Goal: Find specific page/section: Find specific page/section

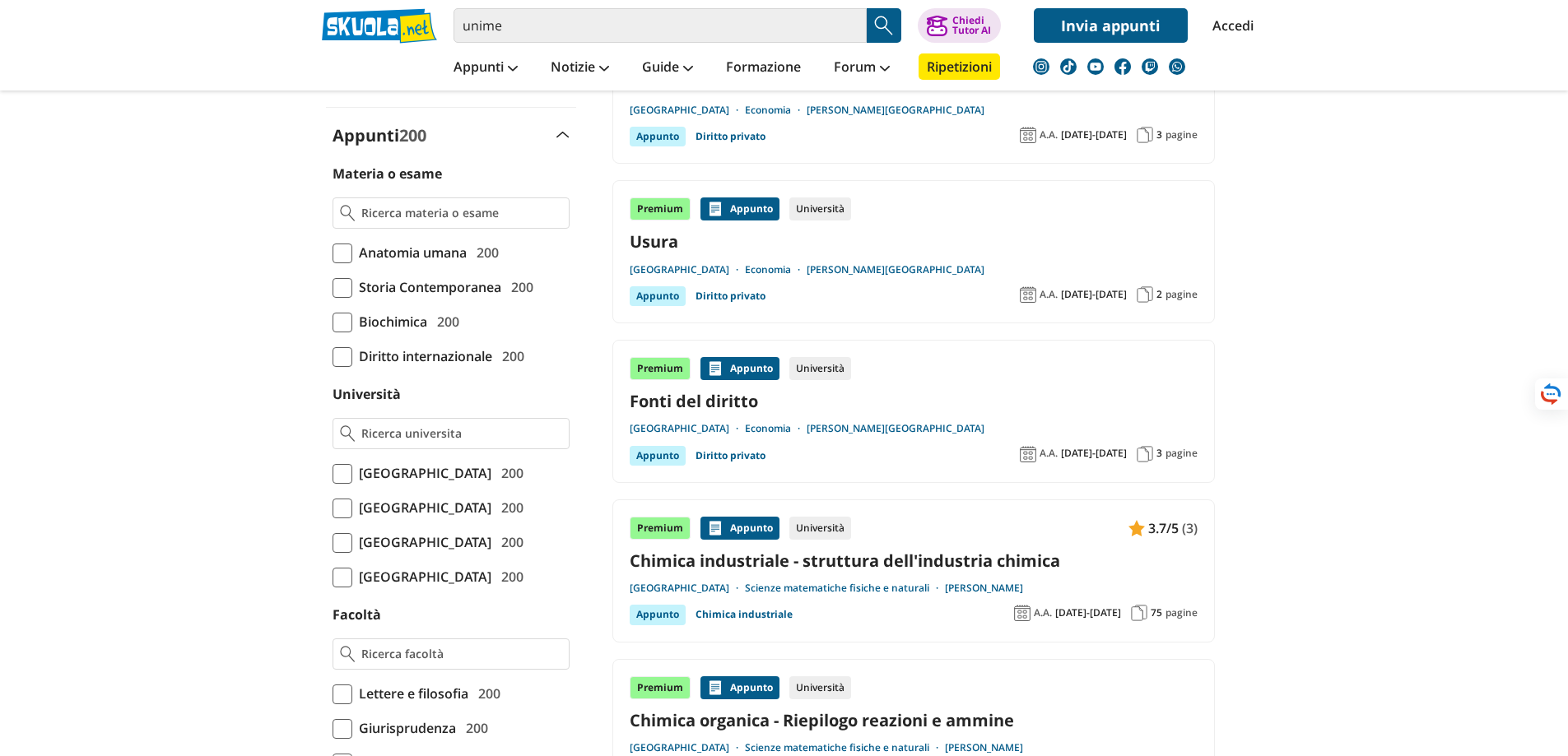
scroll to position [740, 0]
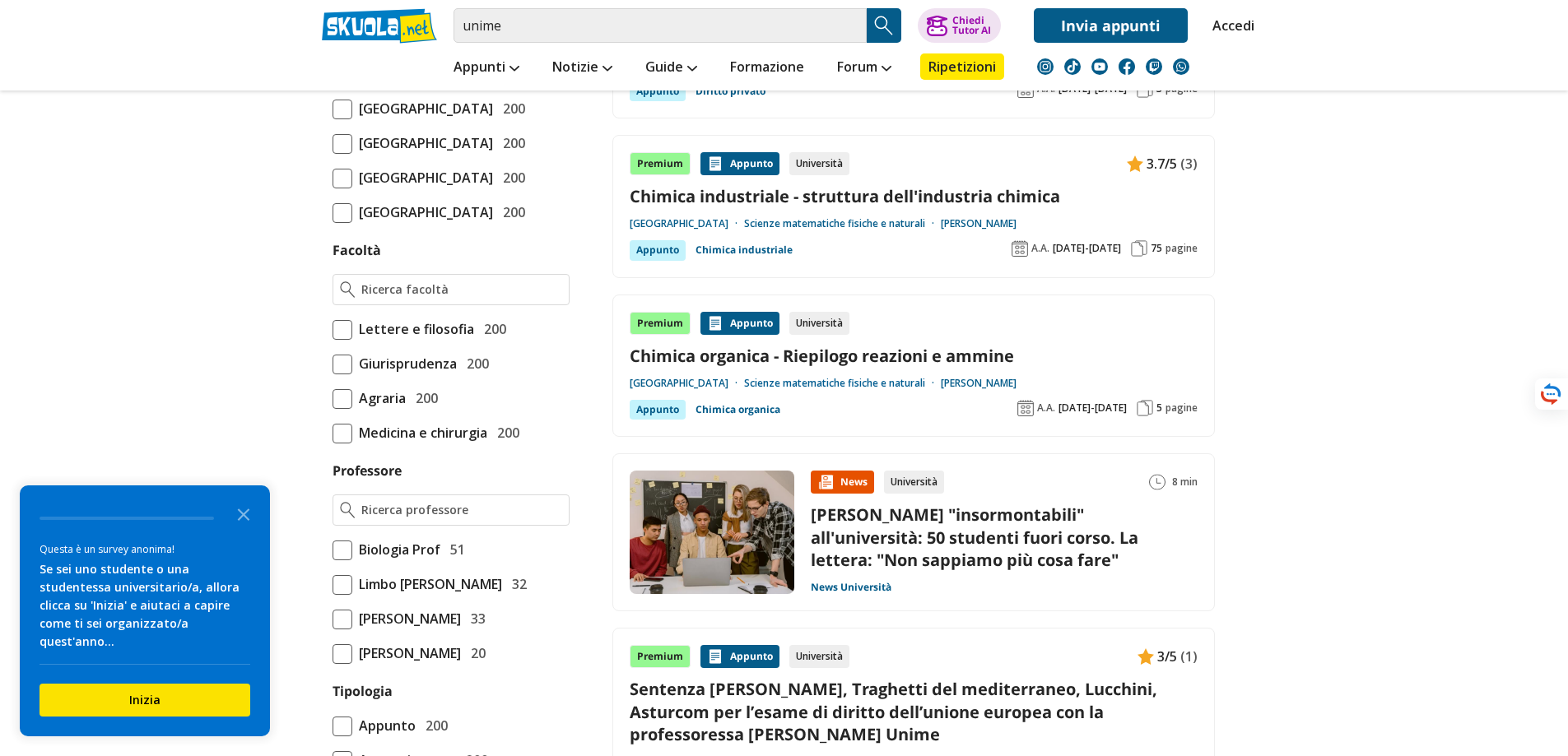
click at [915, 377] on link "Scienze matematiche fisiche e naturali" at bounding box center [843, 382] width 197 height 13
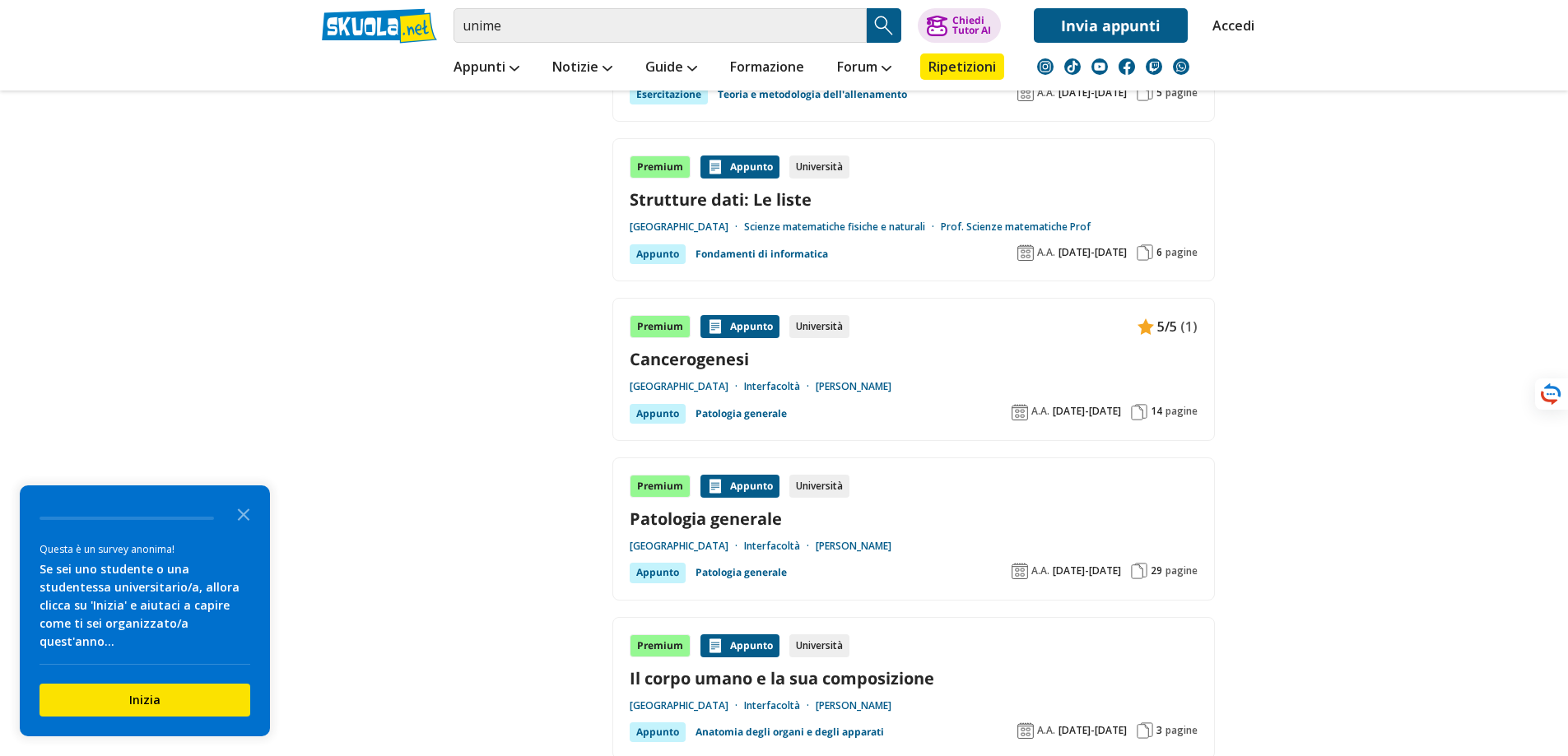
scroll to position [3044, 0]
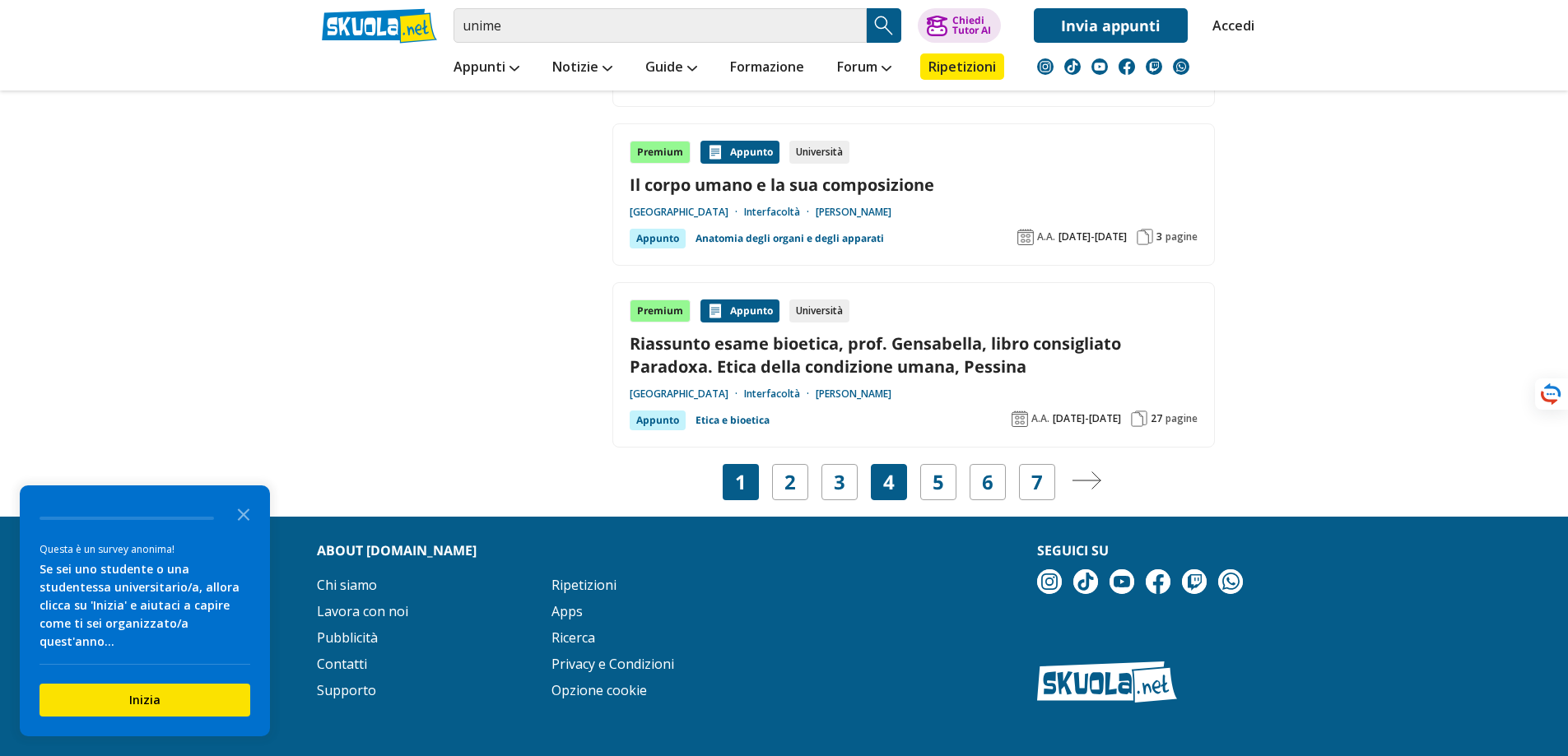
click at [903, 487] on div "4" at bounding box center [888, 482] width 36 height 36
click at [892, 481] on link "4" at bounding box center [889, 482] width 12 height 23
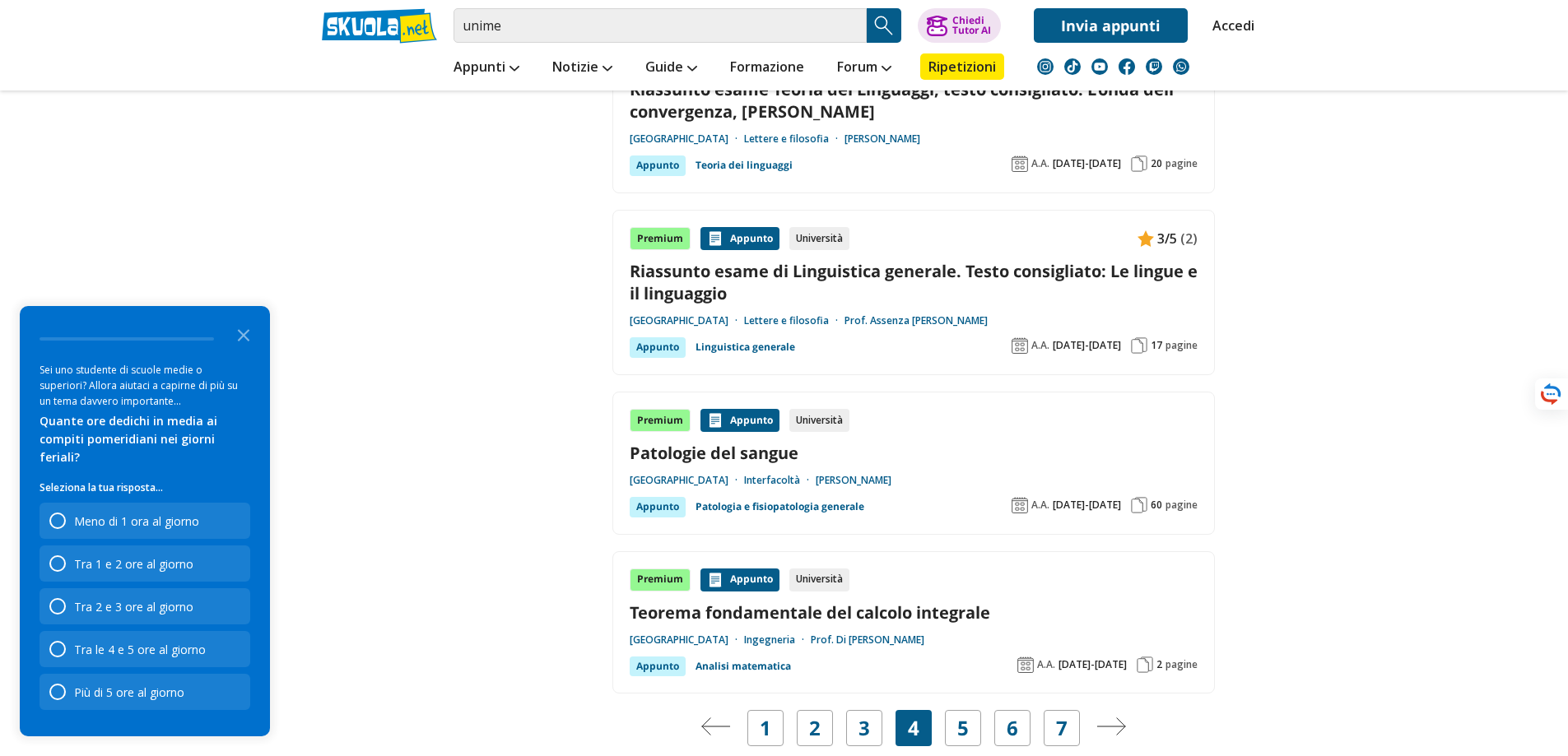
scroll to position [3209, 0]
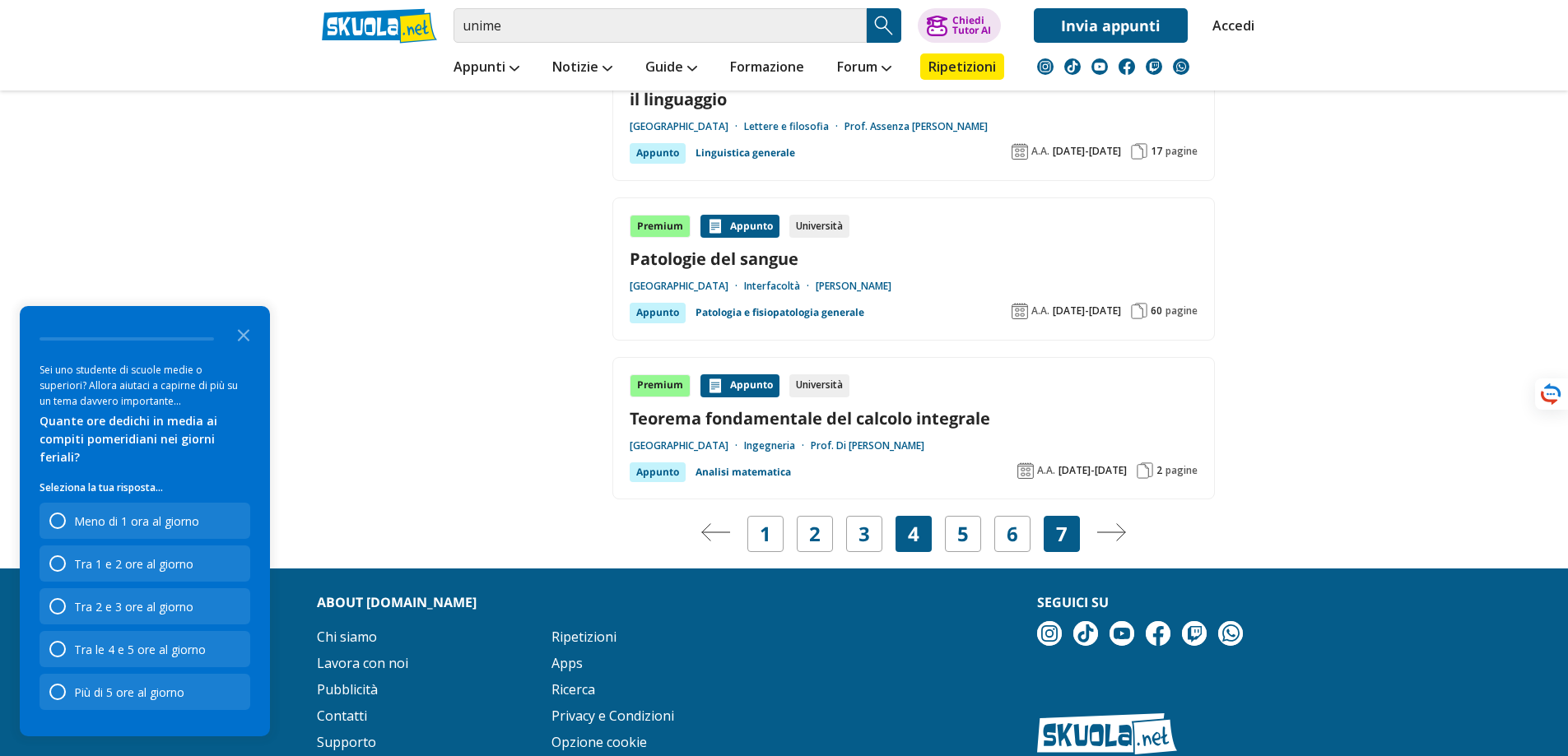
click at [1064, 523] on link "7" at bounding box center [1062, 533] width 12 height 23
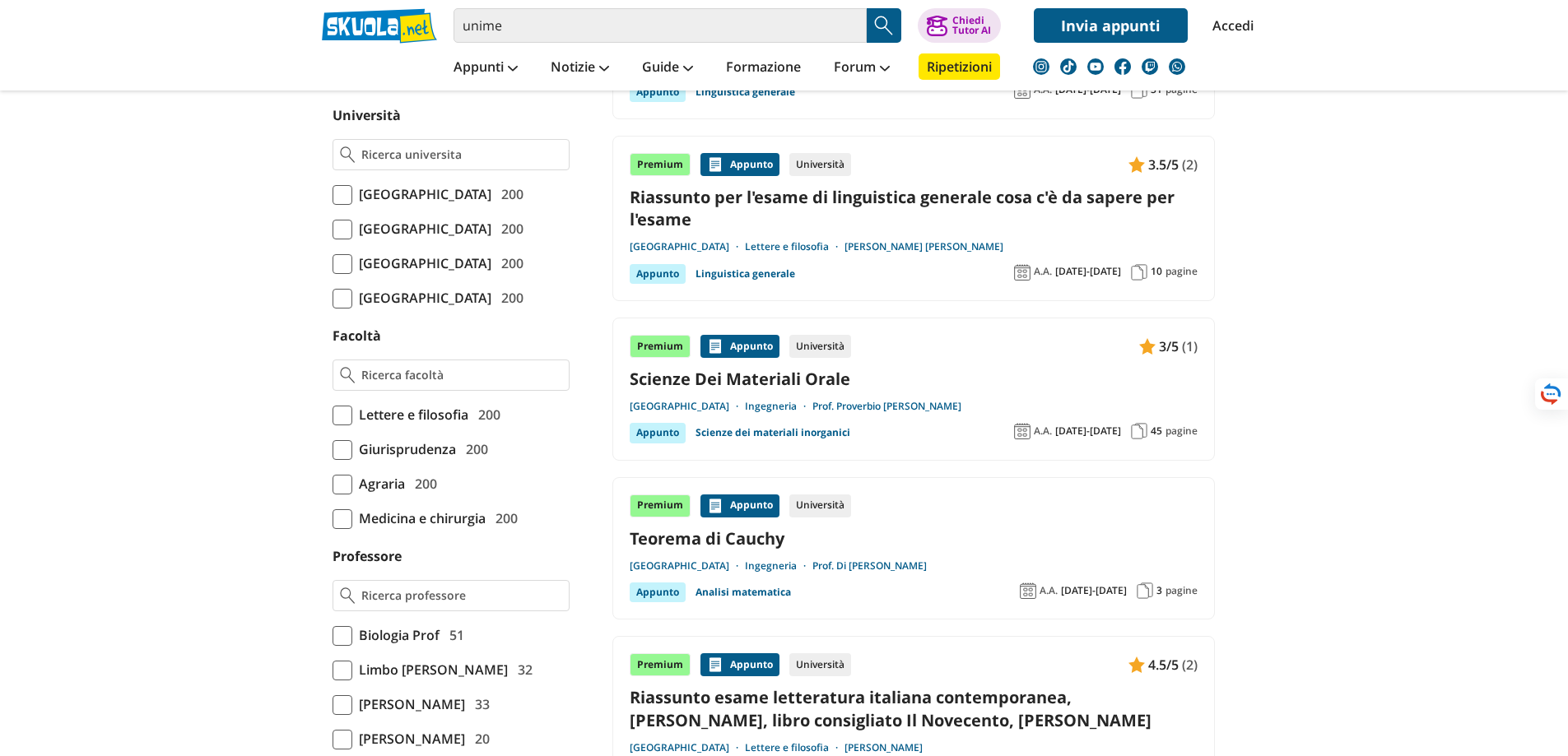
scroll to position [905, 0]
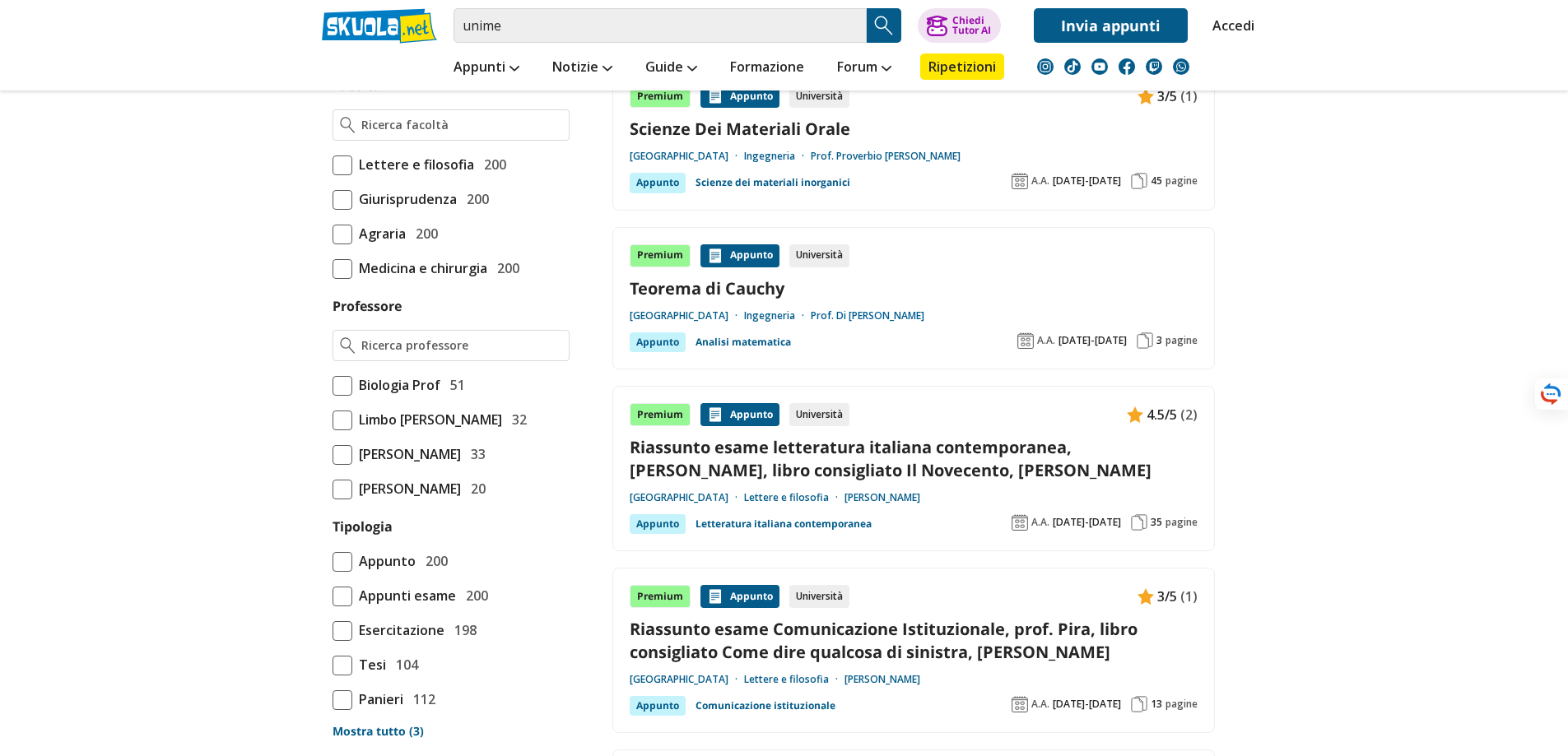
click at [924, 312] on link "Prof. Di [PERSON_NAME]" at bounding box center [867, 315] width 113 height 13
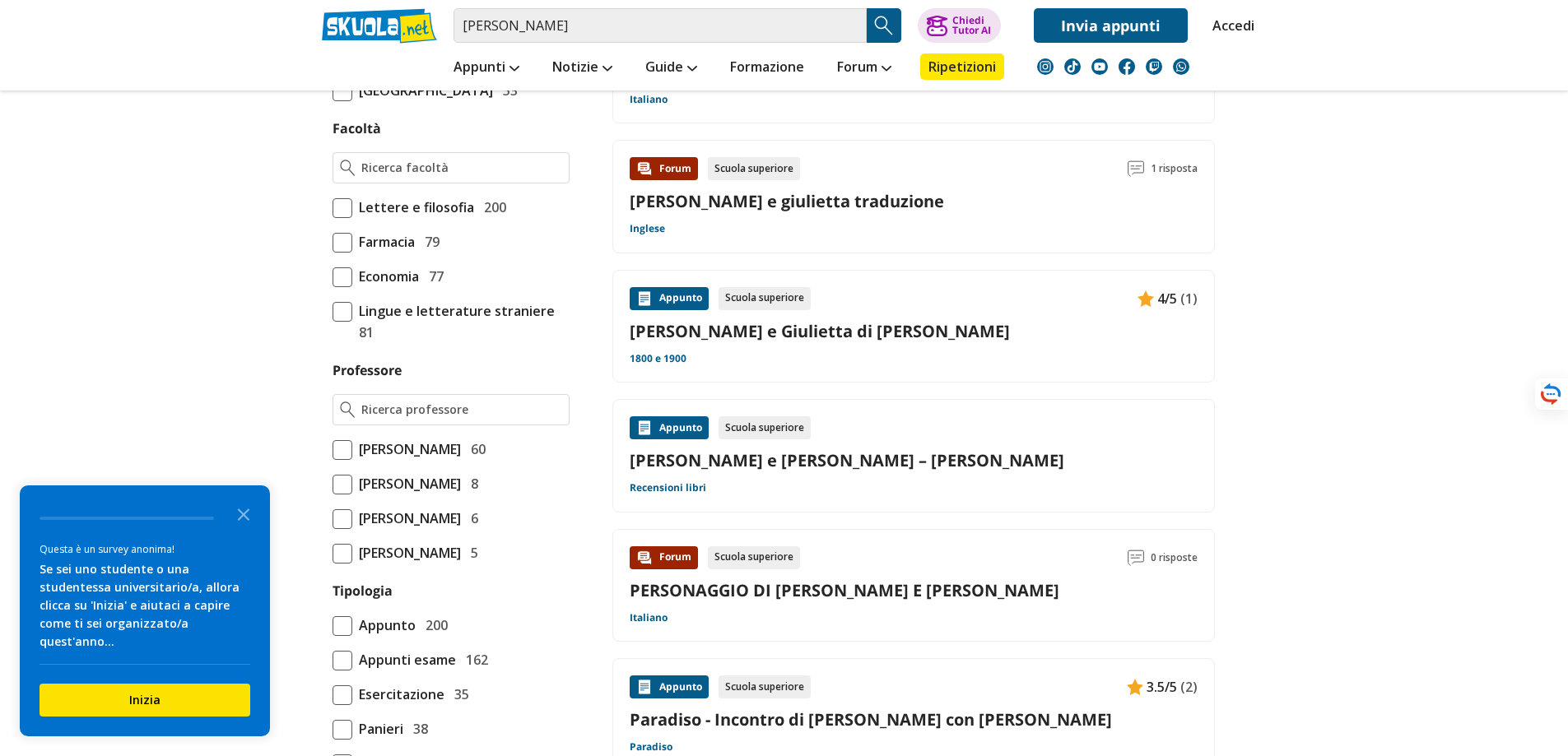
scroll to position [494, 0]
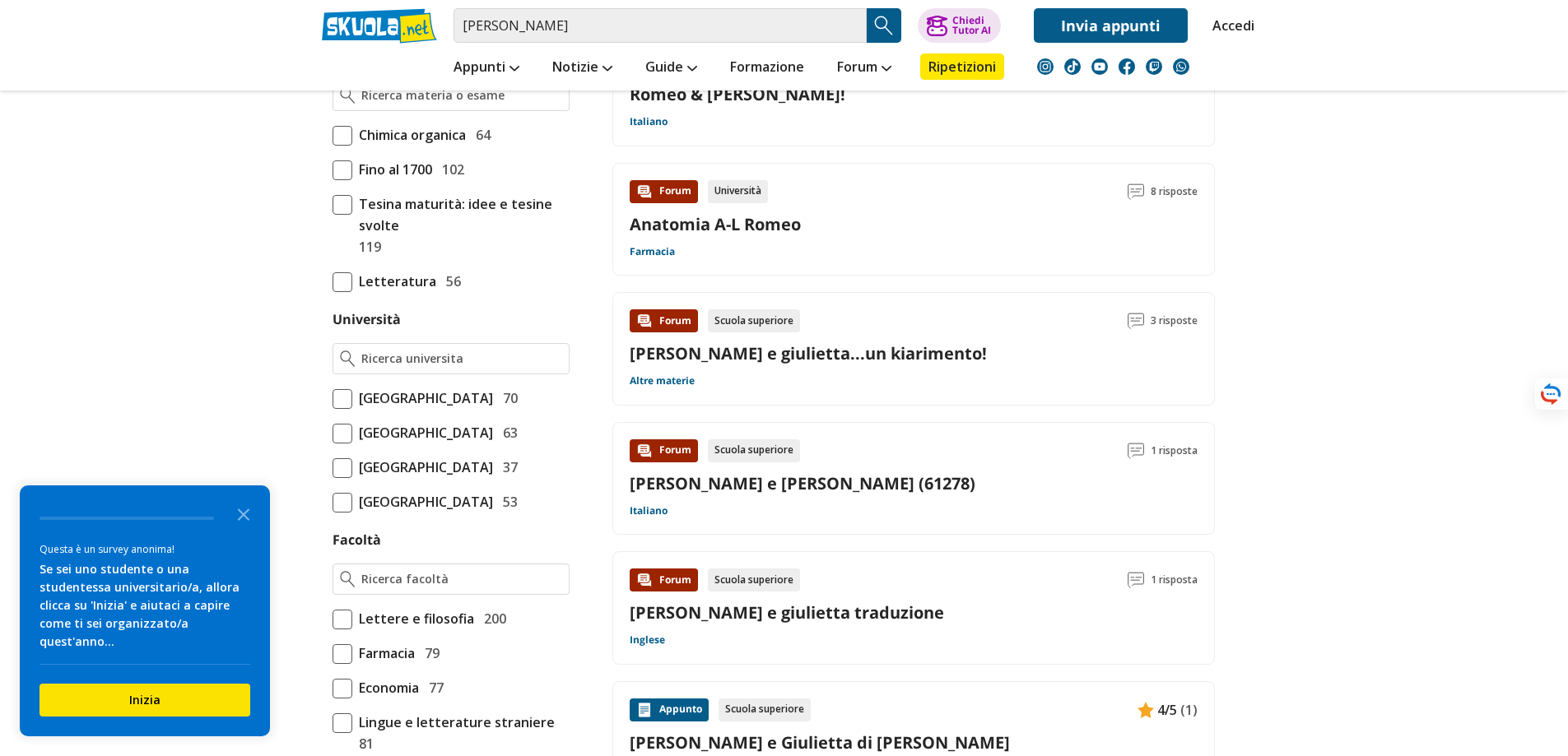
click at [345, 397] on span at bounding box center [343, 399] width 20 height 20
click at [333, 398] on input "Università degli Studi di Messina 70" at bounding box center [333, 398] width 0 height 0
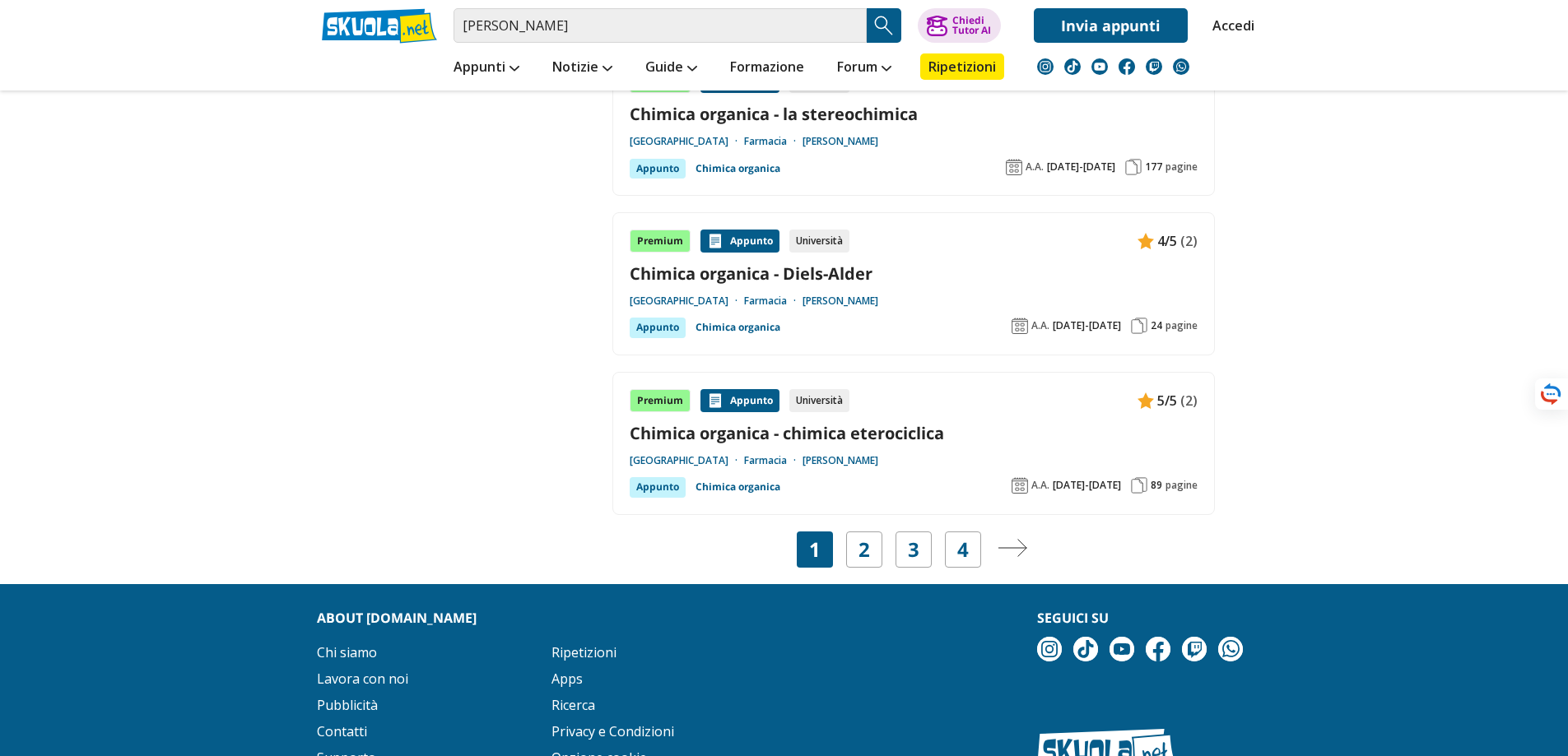
scroll to position [3103, 0]
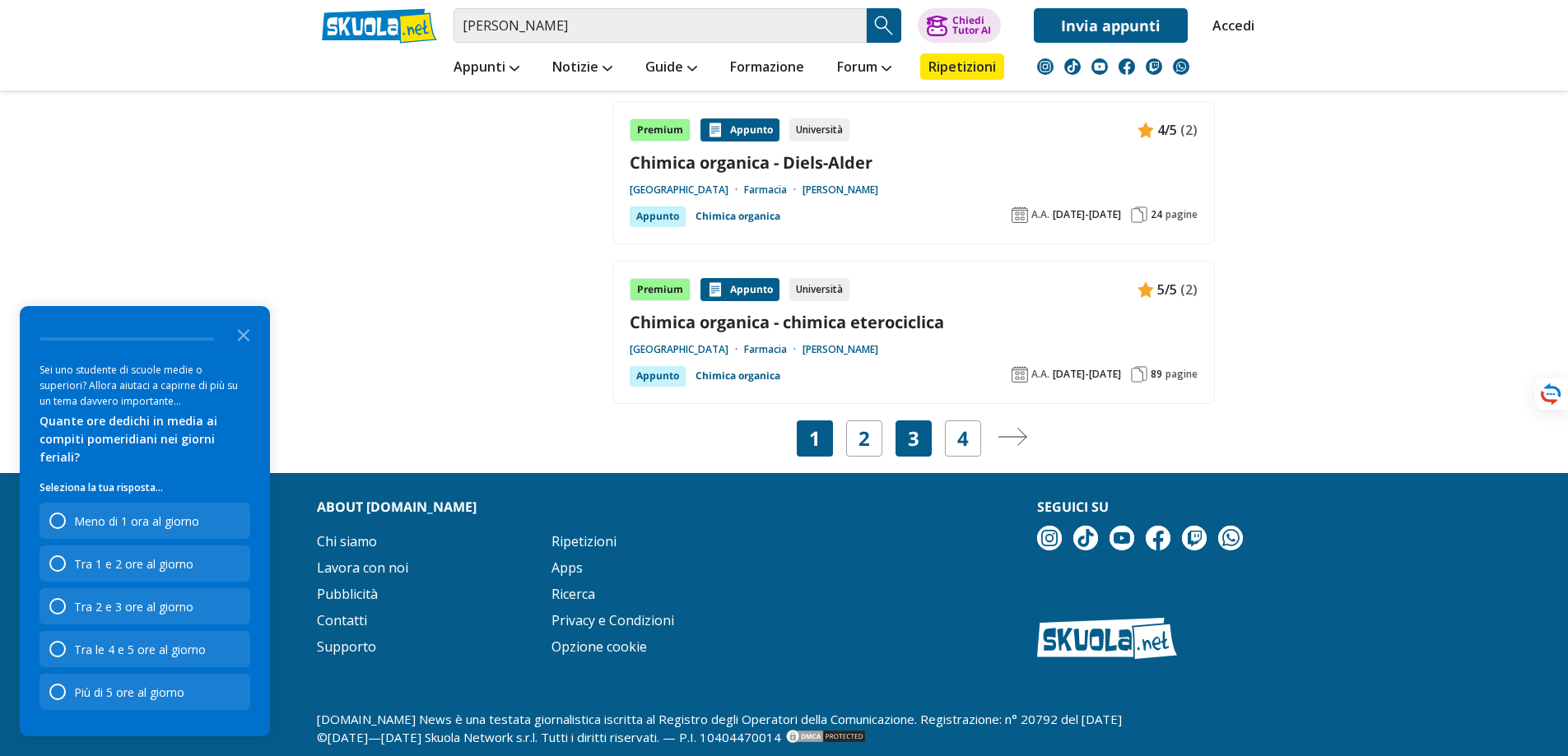
click at [917, 427] on link "3" at bounding box center [913, 438] width 12 height 23
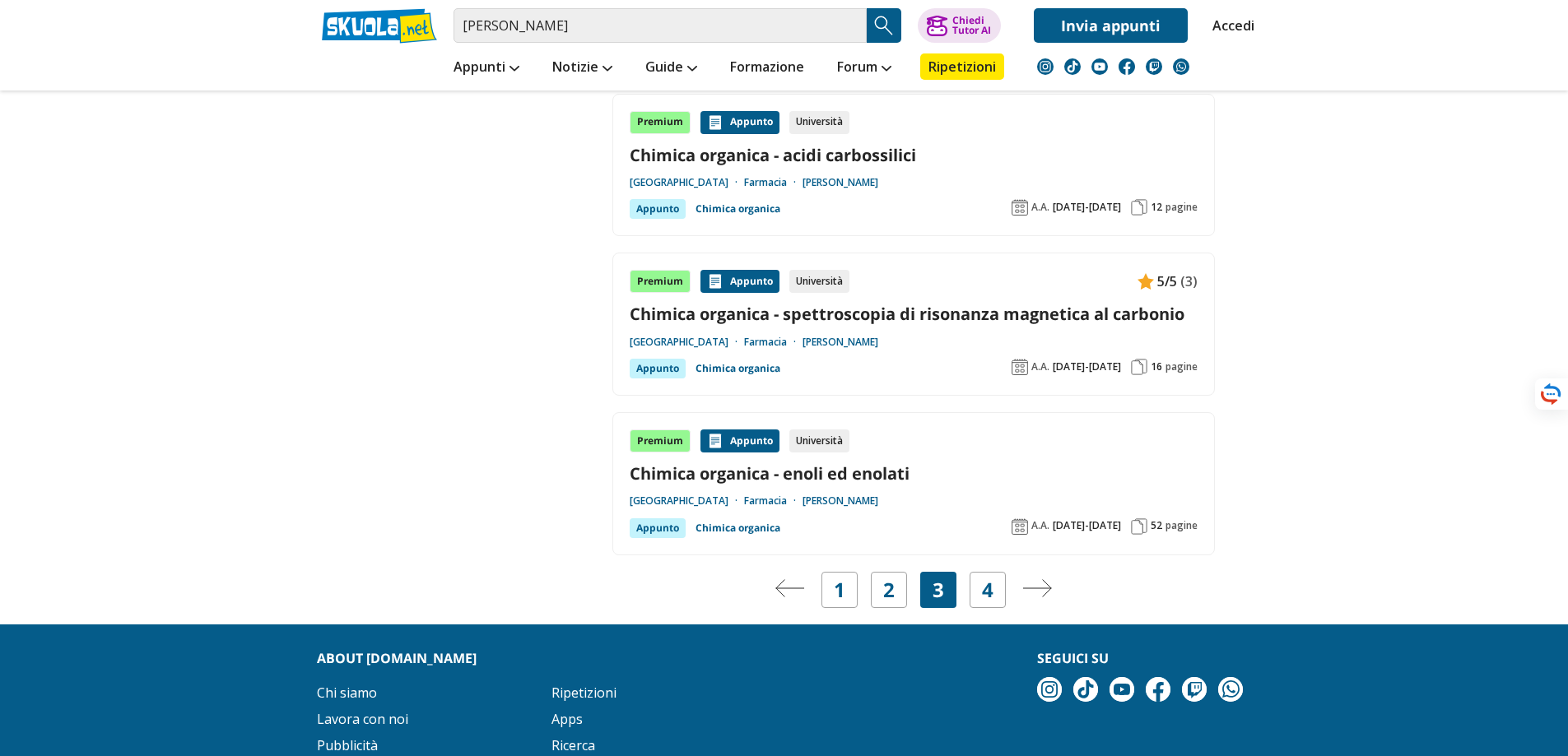
scroll to position [3059, 0]
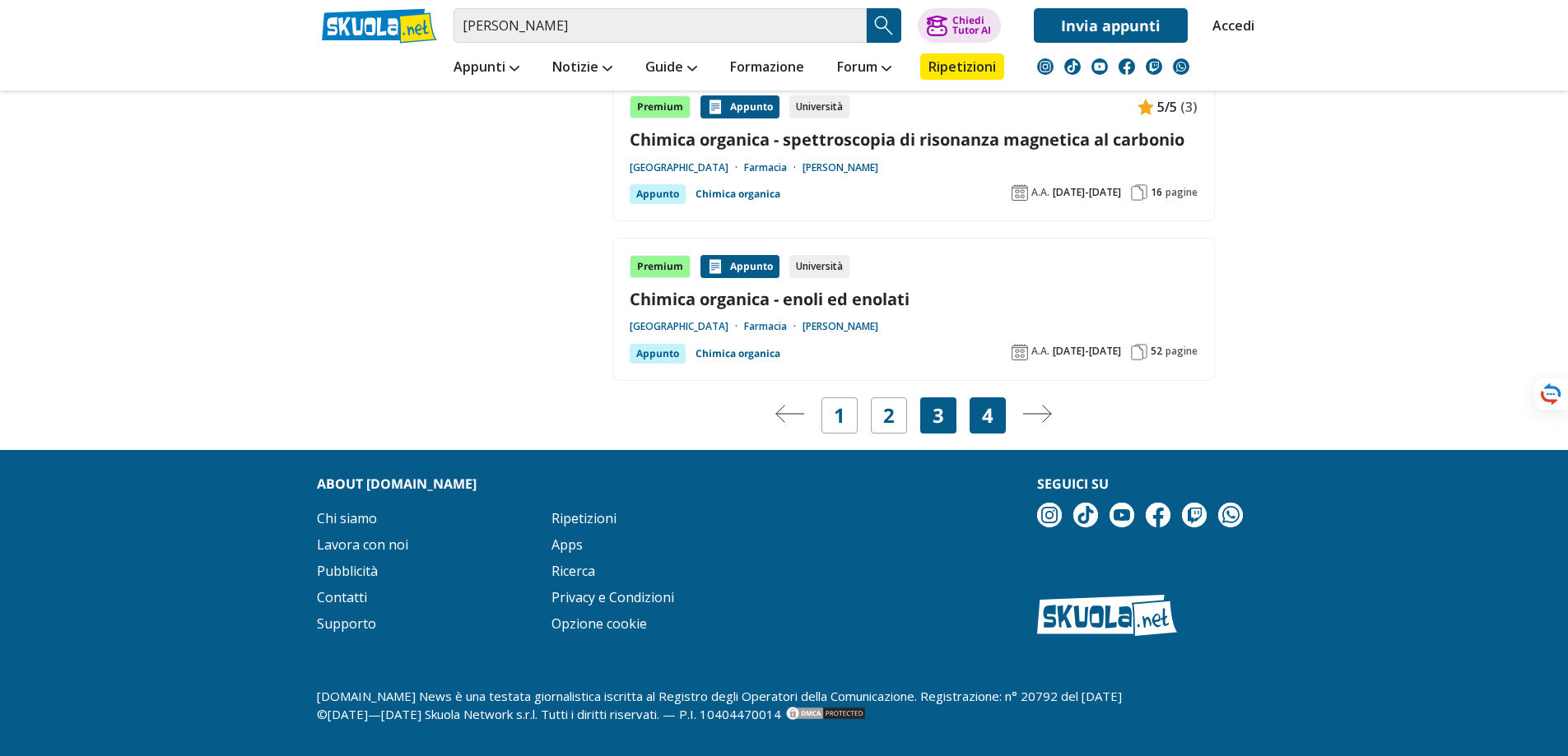
click at [994, 428] on div "4" at bounding box center [988, 415] width 36 height 36
click at [992, 426] on link "4" at bounding box center [988, 415] width 12 height 23
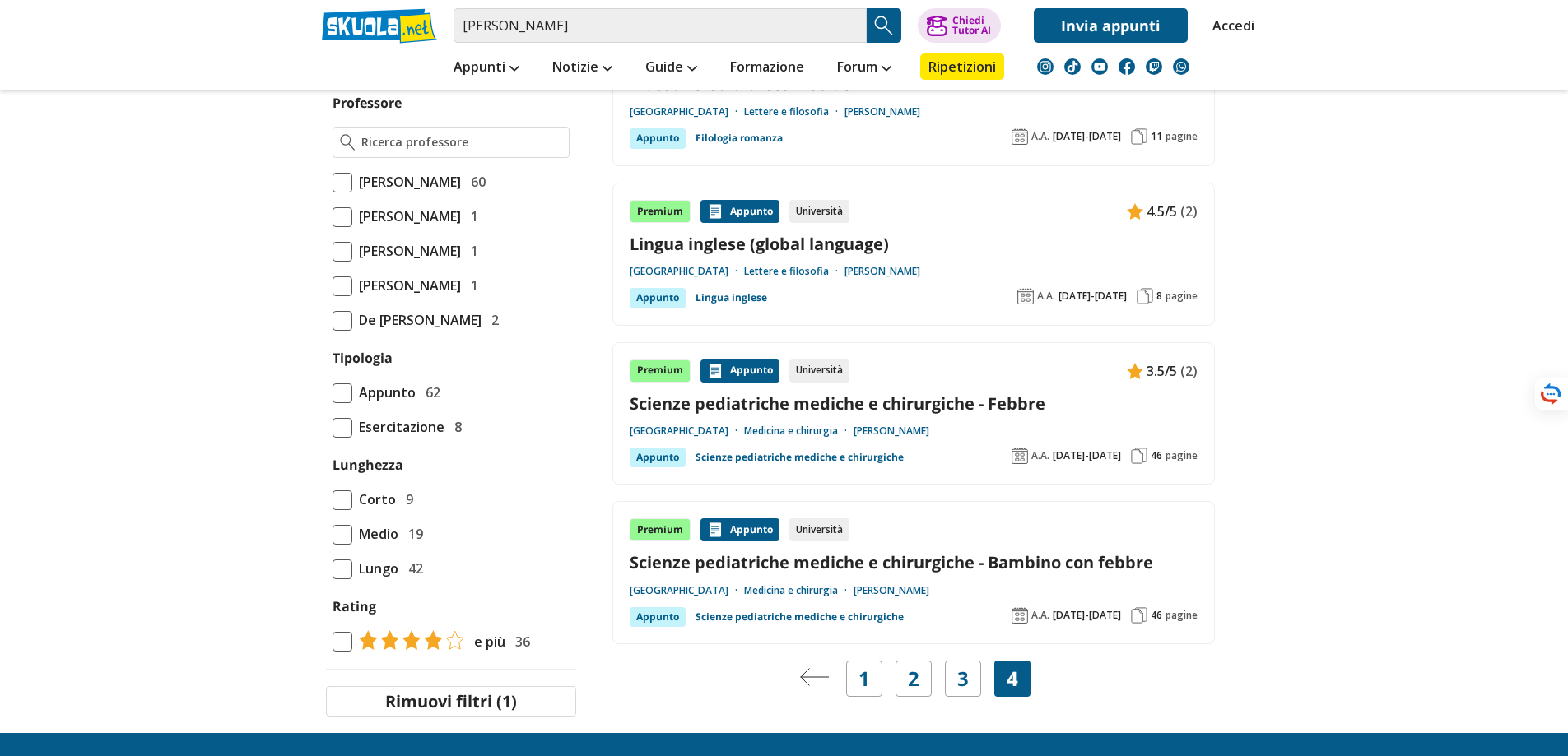
scroll to position [1528, 0]
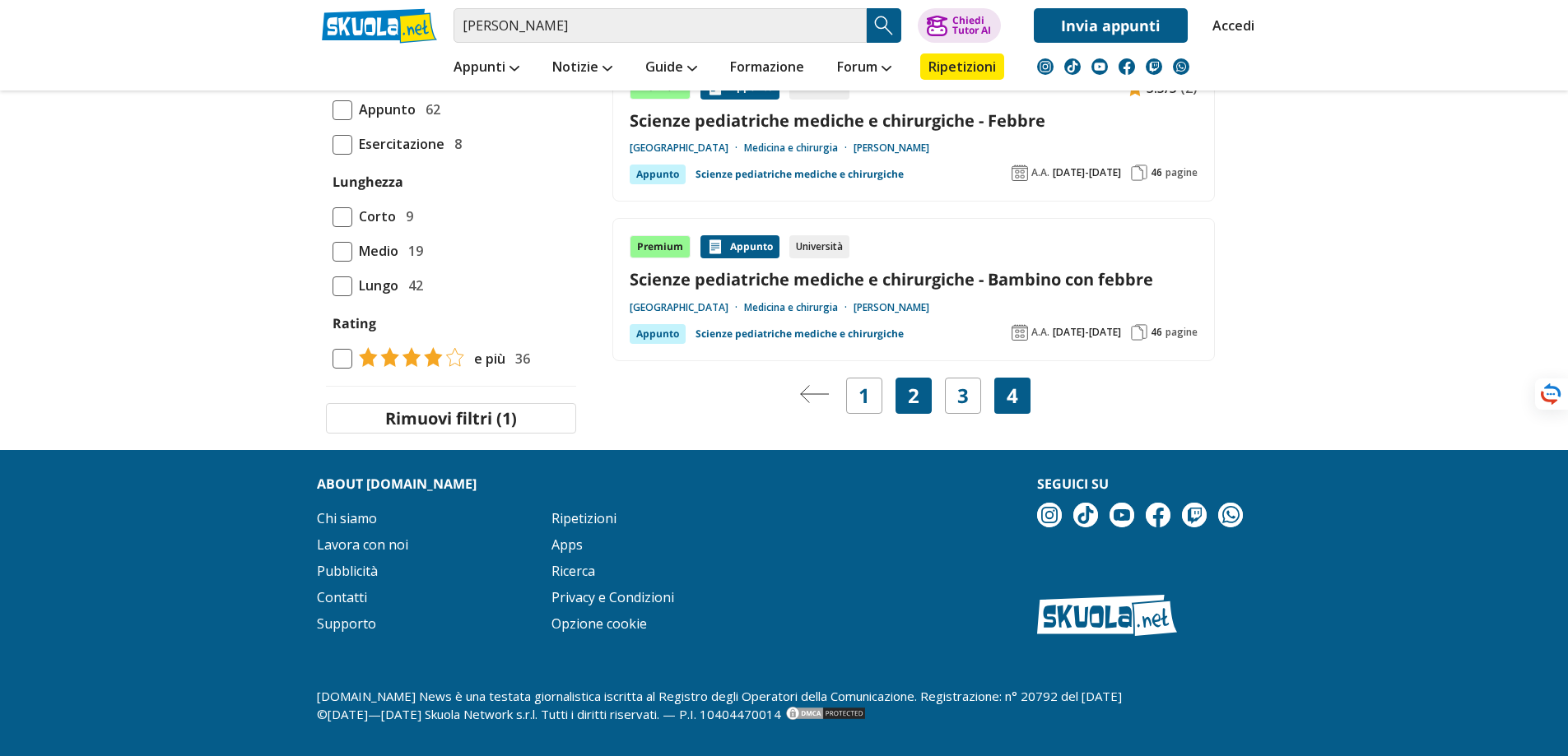
click at [916, 384] on link "2" at bounding box center [913, 395] width 12 height 23
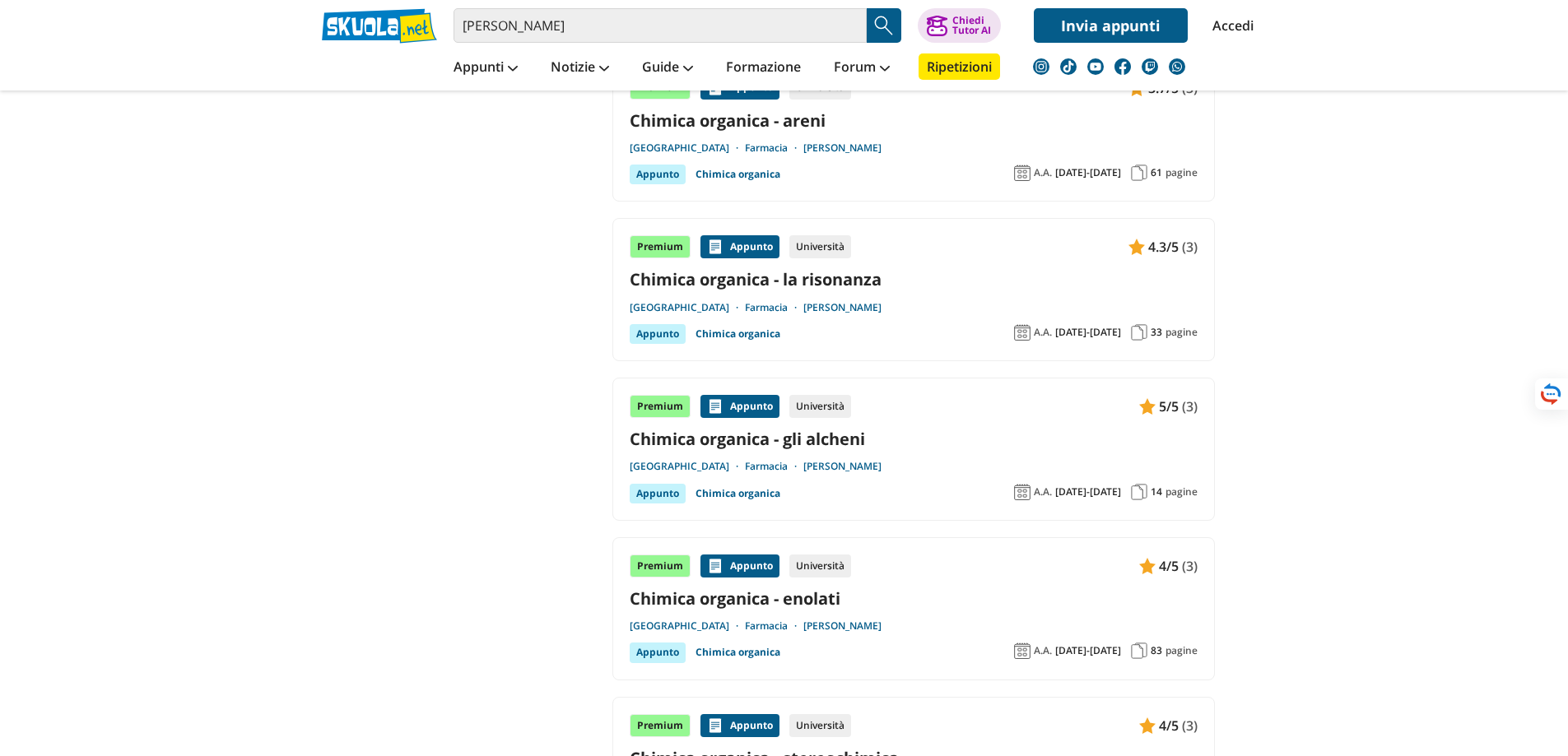
scroll to position [2880, 0]
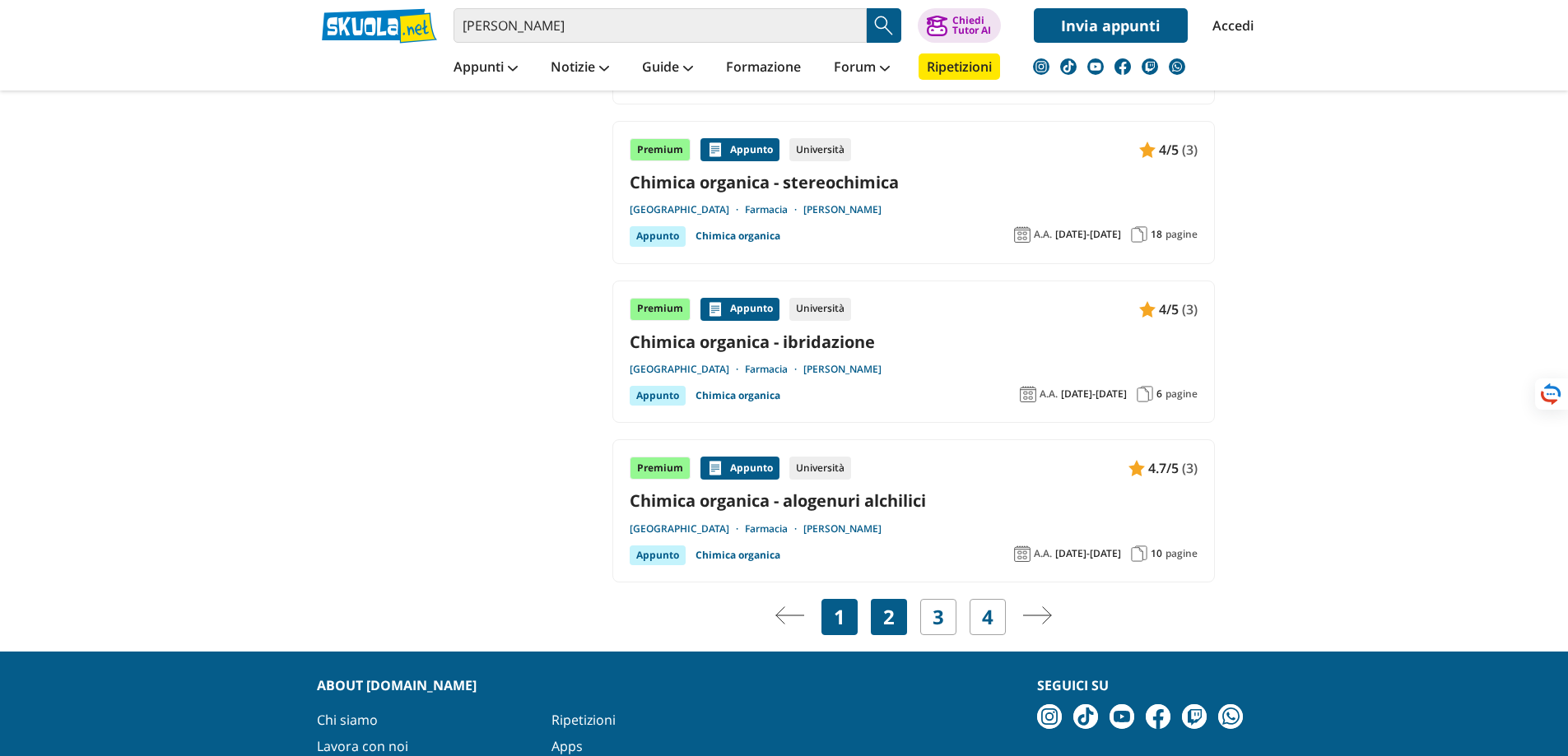
click at [849, 601] on div "1" at bounding box center [840, 617] width 36 height 36
click at [836, 606] on link "1" at bounding box center [840, 617] width 12 height 23
